Goal: Task Accomplishment & Management: Manage account settings

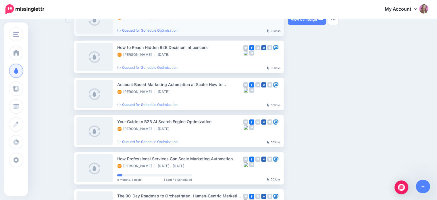
scroll to position [114, 0]
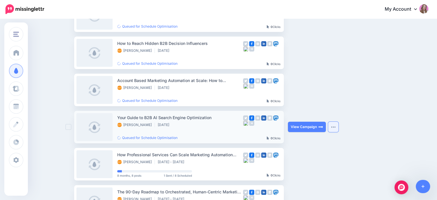
click at [338, 126] on button "button" at bounding box center [333, 127] width 10 height 10
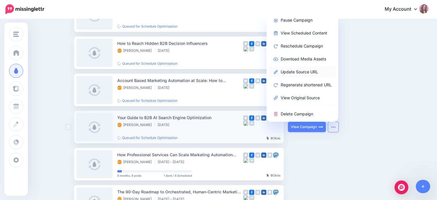
scroll to position [91, 0]
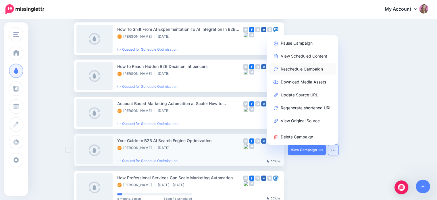
click at [304, 68] on link "Reschedule Campaign" at bounding box center [302, 68] width 67 height 11
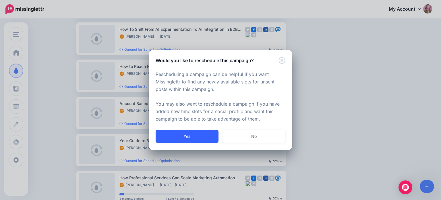
click at [184, 138] on button "Yes" at bounding box center [187, 136] width 63 height 13
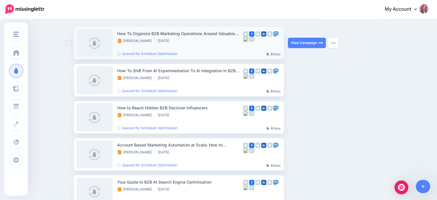
scroll to position [93, 0]
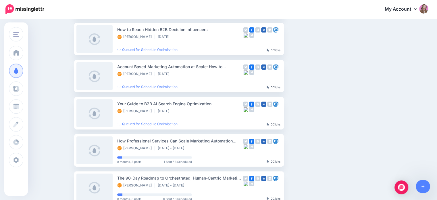
scroll to position [117, 0]
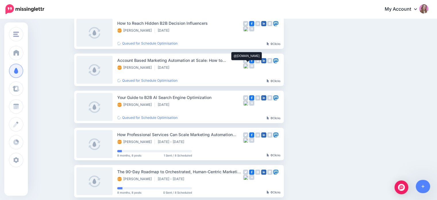
scroll to position [125, 0]
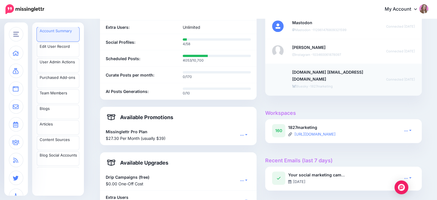
scroll to position [329, 0]
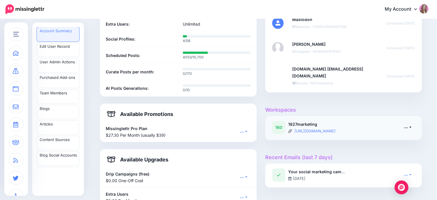
click at [413, 126] on link at bounding box center [407, 127] width 14 height 8
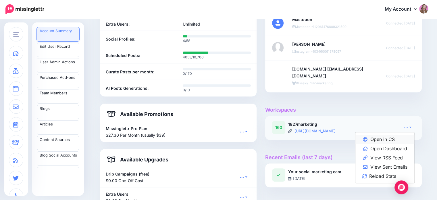
click at [400, 136] on link "Open in CS" at bounding box center [384, 138] width 59 height 9
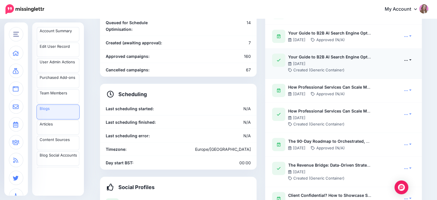
scroll to position [252, 0]
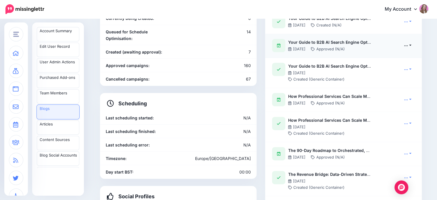
click at [410, 46] on link at bounding box center [407, 45] width 14 height 8
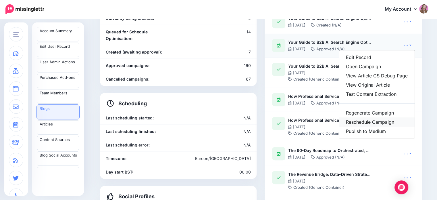
click at [370, 123] on link "Reschedule Campaign" at bounding box center [377, 121] width 76 height 9
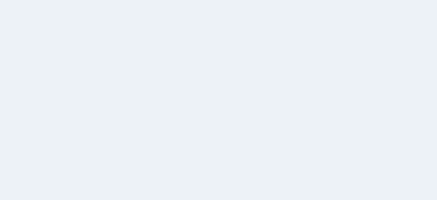
scroll to position [49, 0]
